Goal: Information Seeking & Learning: Learn about a topic

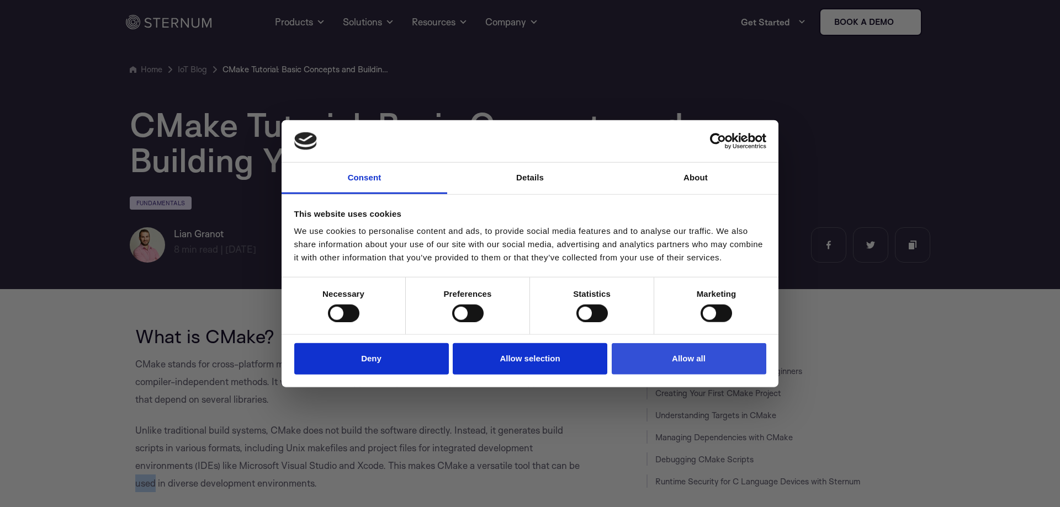
click at [716, 364] on button "Allow all" at bounding box center [689, 358] width 155 height 31
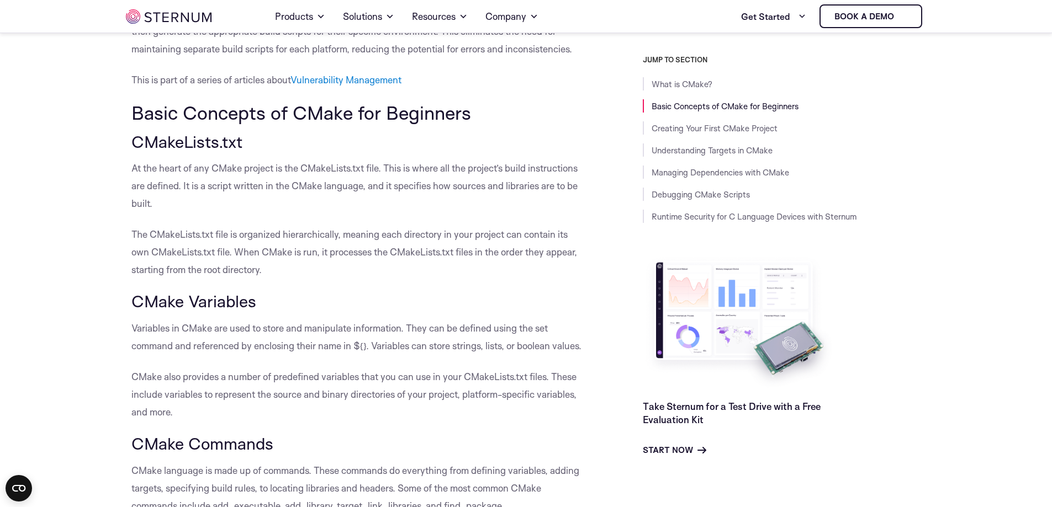
scroll to position [600, 0]
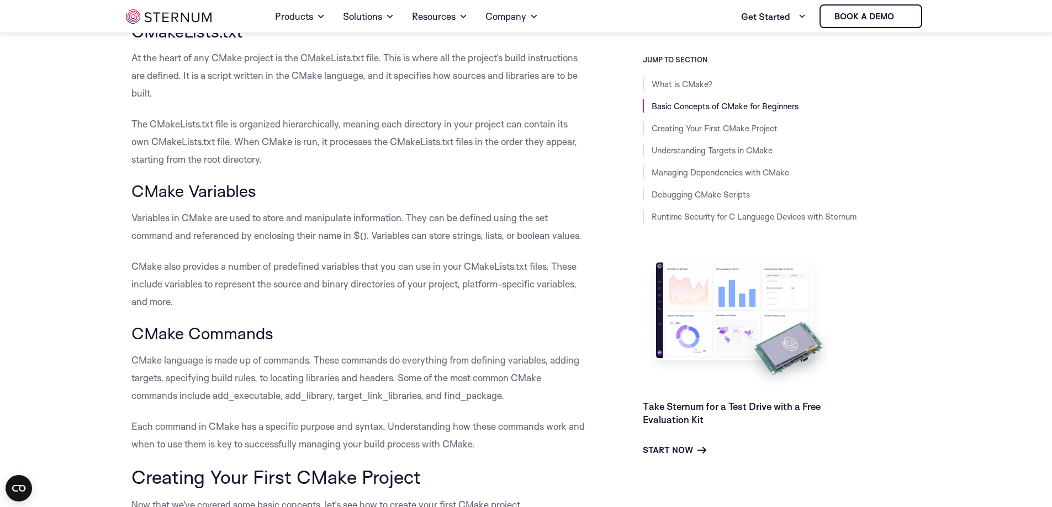
drag, startPoint x: 81, startPoint y: 246, endPoint x: 97, endPoint y: 246, distance: 16.6
drag, startPoint x: 97, startPoint y: 246, endPoint x: 104, endPoint y: 247, distance: 6.6
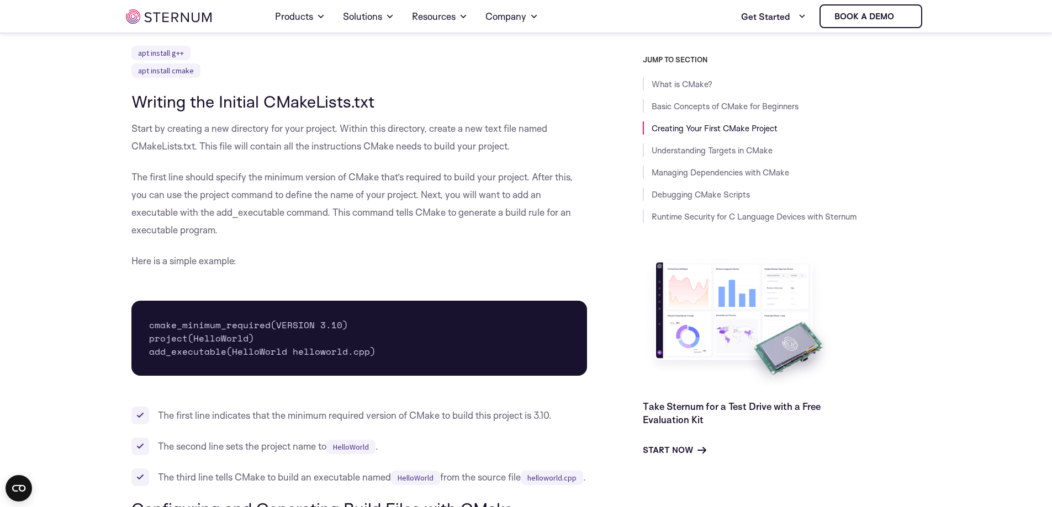
scroll to position [1152, 0]
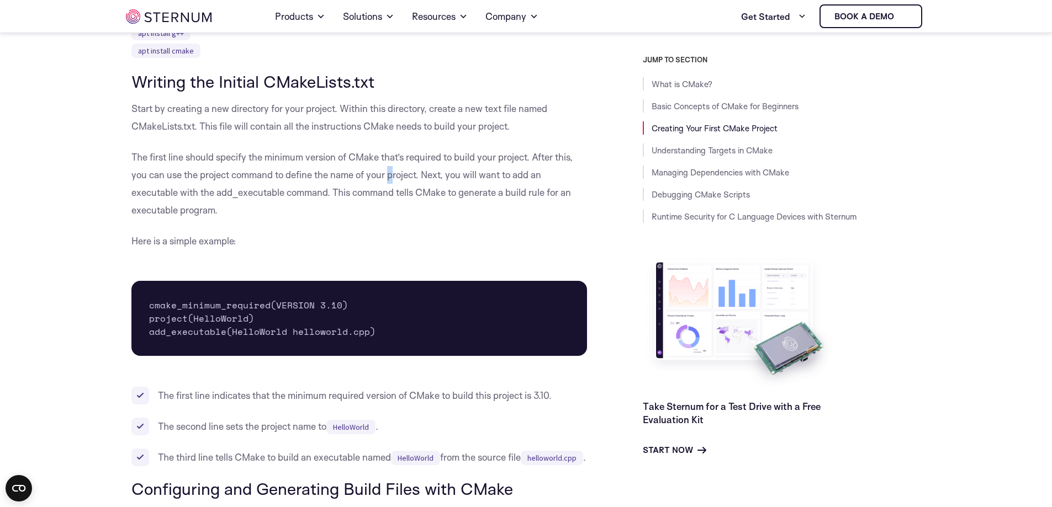
click at [394, 179] on p "The first line should specify the minimum version of CMake that’s required to b…" at bounding box center [359, 184] width 456 height 71
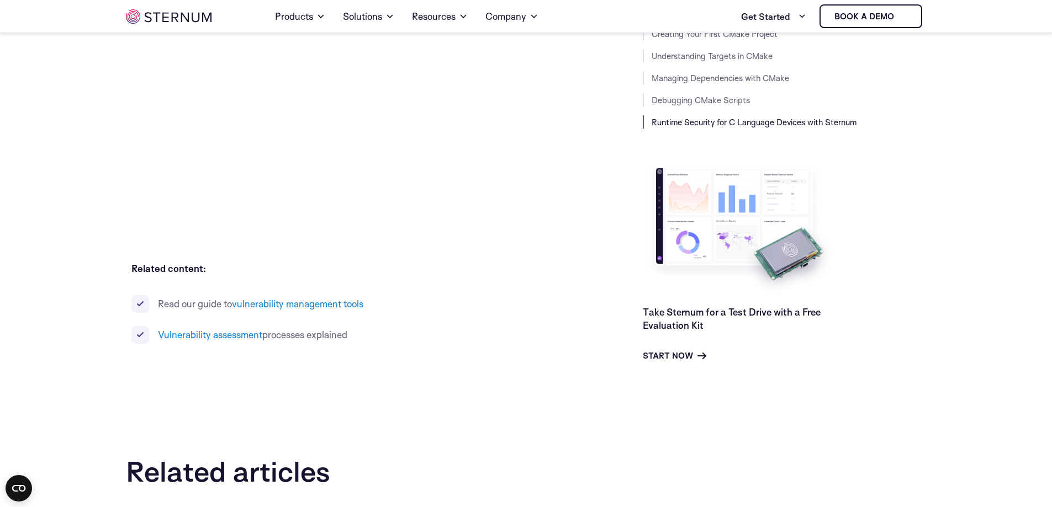
scroll to position [7226, 0]
